Goal: Participate in discussion: Engage in conversation with other users on a specific topic

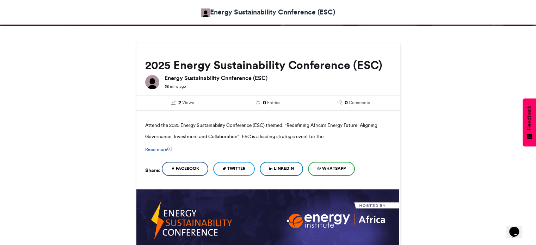
click at [159, 150] on link "Read more" at bounding box center [158, 149] width 27 height 7
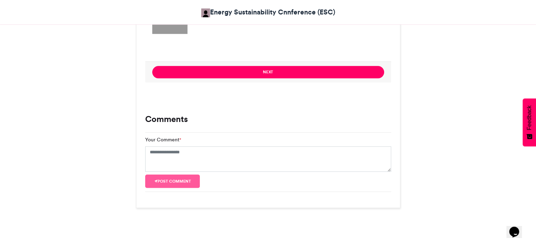
scroll to position [634, 0]
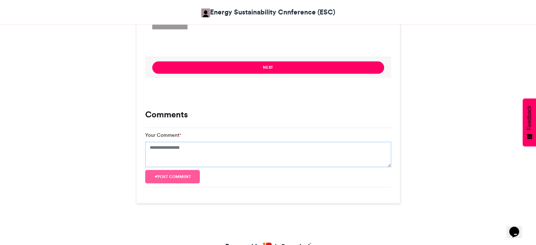
click at [243, 158] on textarea "Your Comment *" at bounding box center [268, 154] width 246 height 25
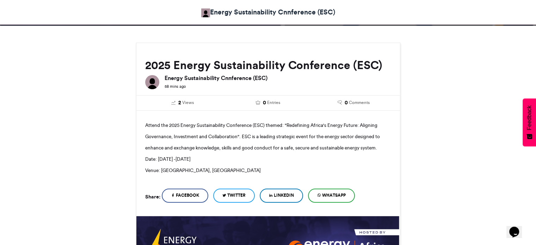
scroll to position [0, 0]
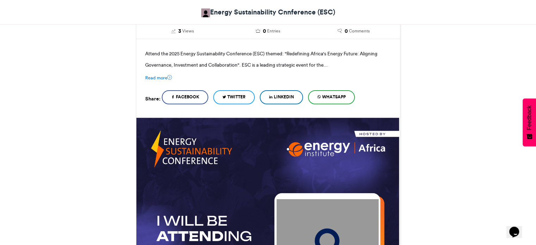
scroll to position [141, 0]
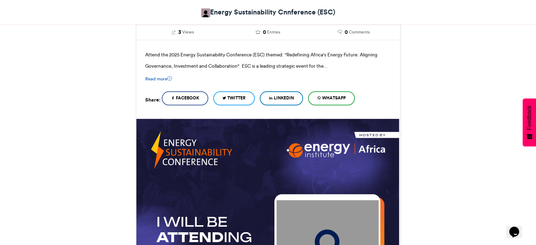
click at [158, 76] on link "Read more" at bounding box center [158, 78] width 27 height 7
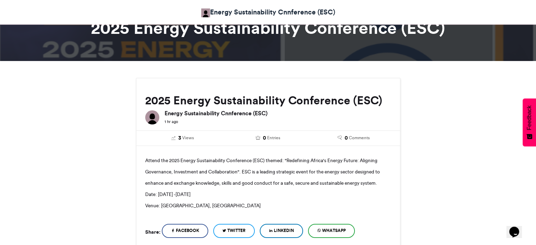
scroll to position [0, 0]
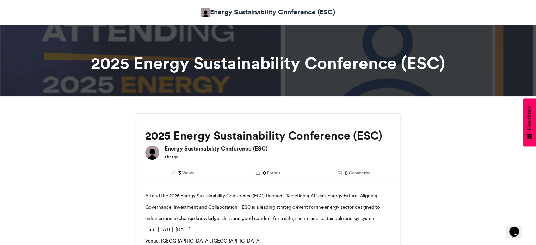
drag, startPoint x: 112, startPoint y: 1, endPoint x: 182, endPoint y: 240, distance: 249.5
click at [485, 7] on header "Energy Sustainability Cnnference (ESC)" at bounding box center [268, 12] width 536 height 24
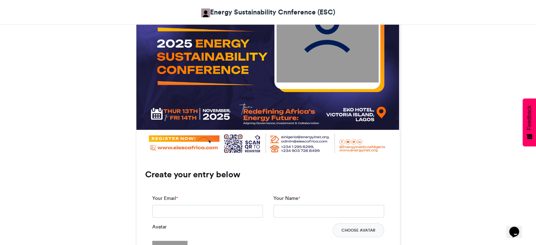
scroll to position [211, 0]
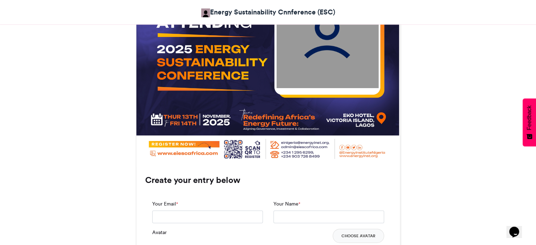
scroll to position [423, 0]
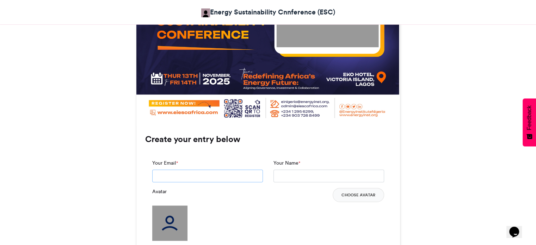
click at [215, 172] on input "Your Email *" at bounding box center [207, 175] width 111 height 13
click at [314, 176] on input "Your Name *" at bounding box center [328, 175] width 111 height 13
click at [162, 202] on div "Avatar Choose Avatar" at bounding box center [268, 214] width 232 height 53
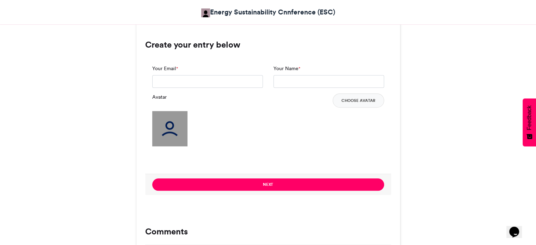
scroll to position [599, 0]
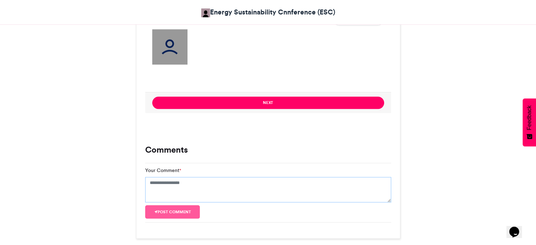
click at [205, 186] on textarea "Your Comment *" at bounding box center [268, 189] width 246 height 25
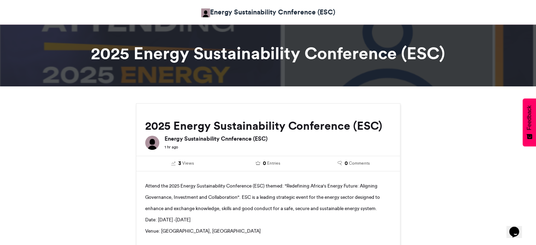
scroll to position [0, 0]
